Goal: Task Accomplishment & Management: Manage account settings

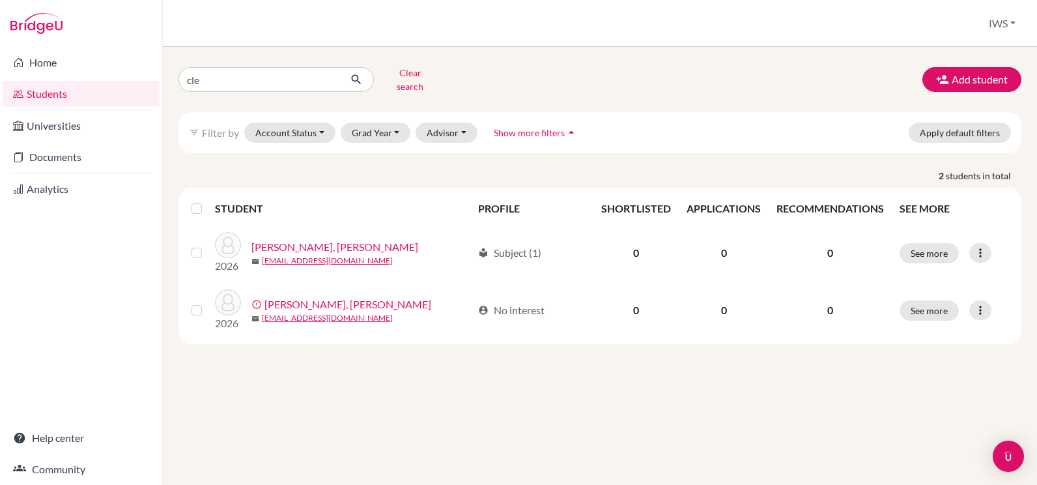
type input "[PERSON_NAME]"
click button "submit" at bounding box center [356, 79] width 35 height 25
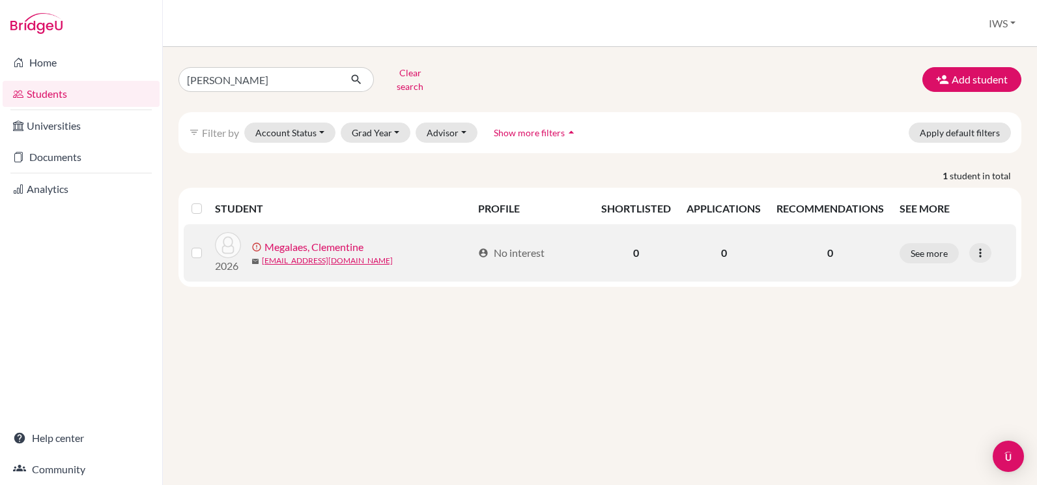
click at [959, 243] on div "See more Edit student Send Message Resend invite email" at bounding box center [954, 253] width 109 height 20
click at [982, 246] on icon at bounding box center [980, 252] width 13 height 13
click at [949, 311] on button "Resend invite email" at bounding box center [931, 321] width 118 height 21
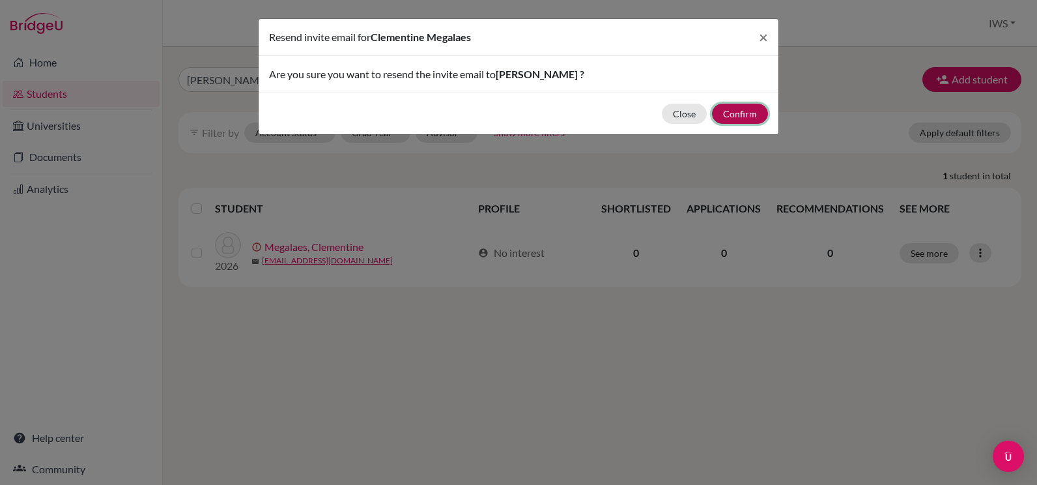
click at [743, 114] on button "Confirm" at bounding box center [740, 114] width 56 height 20
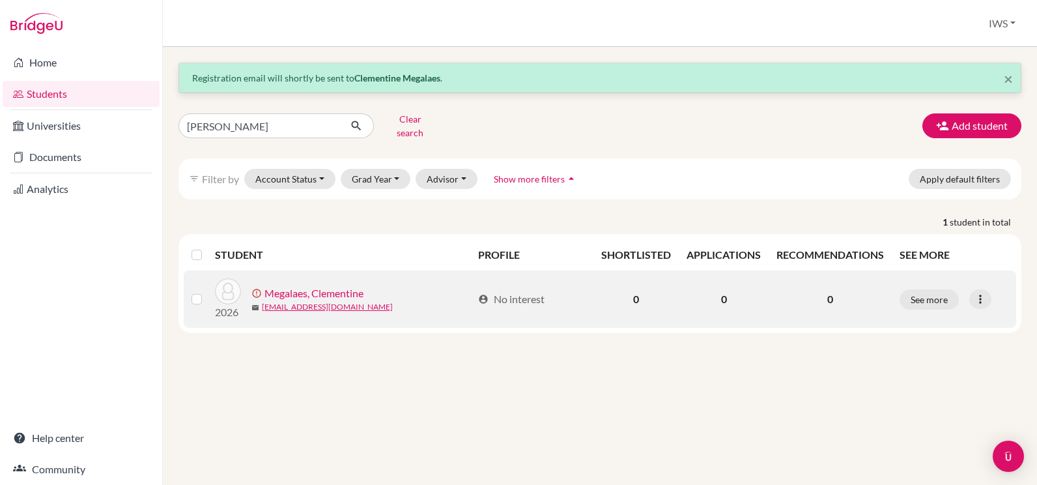
click at [283, 285] on link "Megalaes, Clementine" at bounding box center [313, 293] width 99 height 16
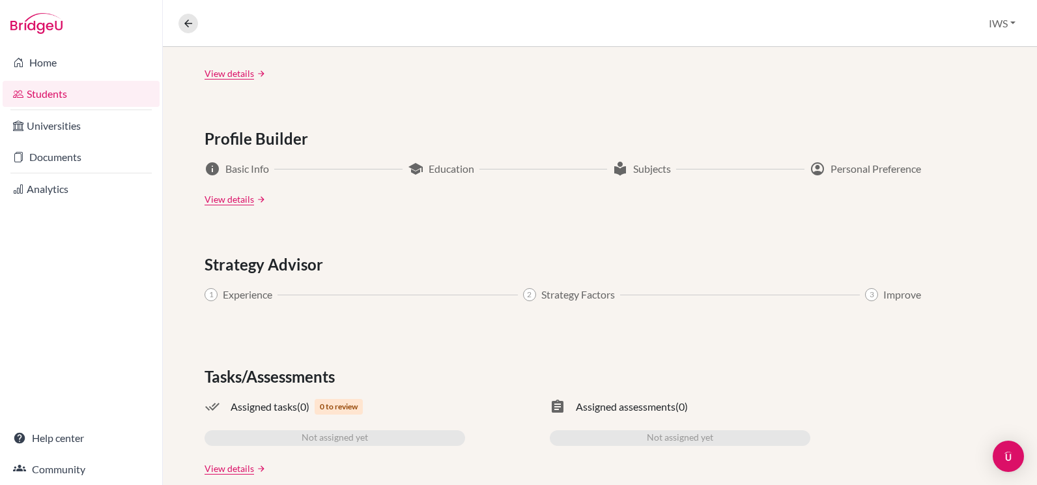
scroll to position [651, 0]
